Goal: Transaction & Acquisition: Download file/media

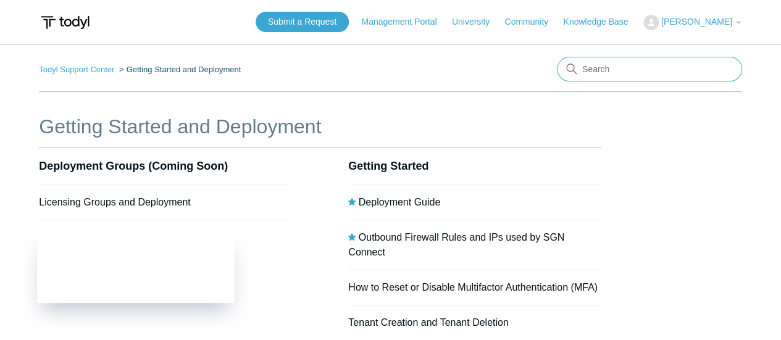
click at [620, 63] on input "Search" at bounding box center [649, 69] width 185 height 25
type input "uninstall script"
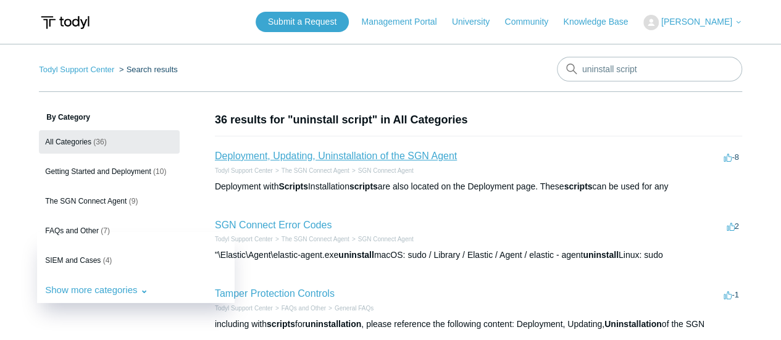
click at [398, 158] on link "Deployment, Updating, Uninstallation of the SGN Agent" at bounding box center [336, 156] width 242 height 11
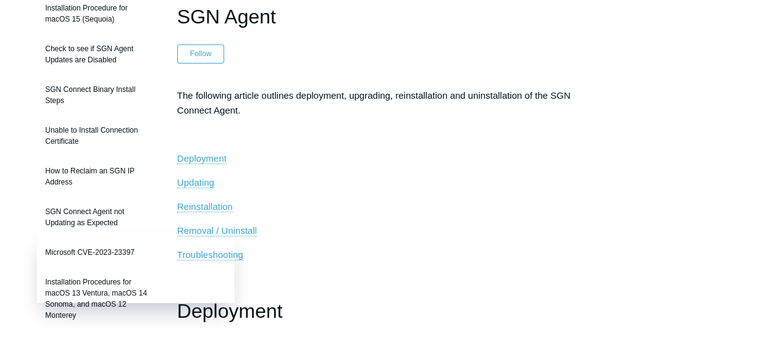
scroll to position [145, 0]
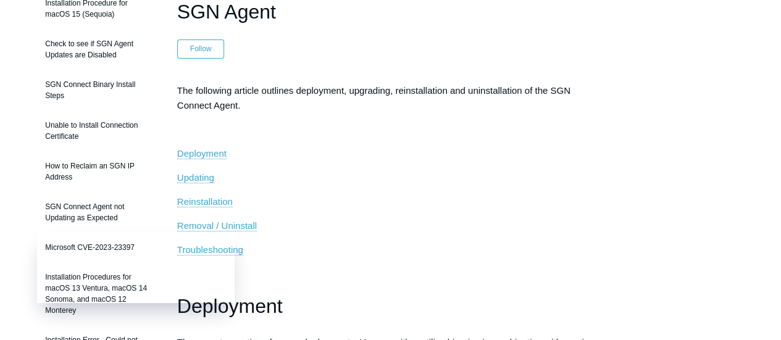
click at [215, 222] on span "Removal / Uninstall" at bounding box center [217, 226] width 80 height 11
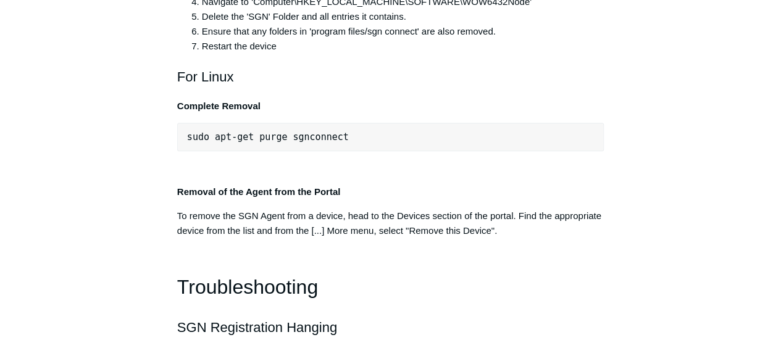
scroll to position [2683, 0]
